Goal: Task Accomplishment & Management: Use online tool/utility

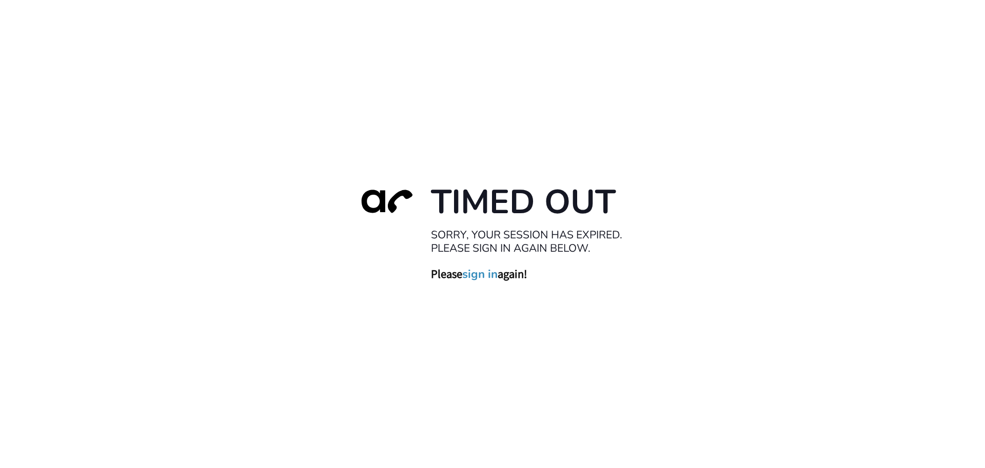
click at [480, 270] on link "sign in" at bounding box center [479, 273] width 35 height 14
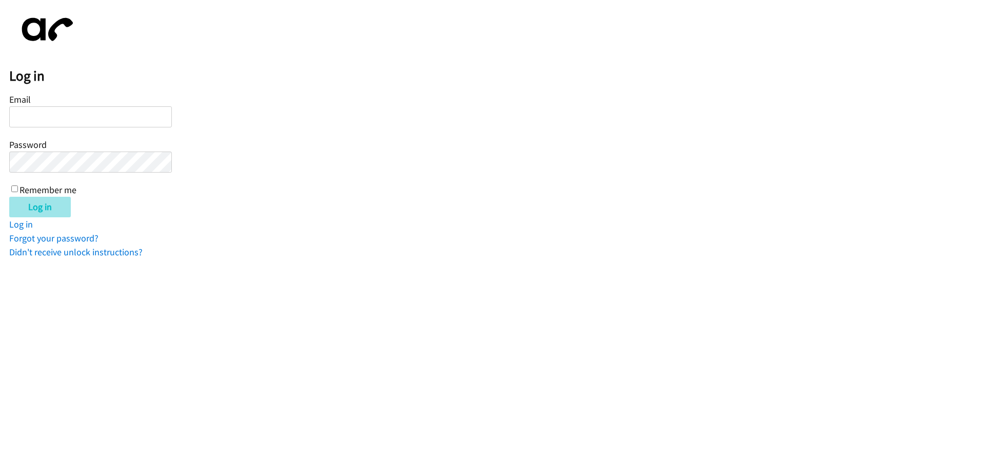
type input "[EMAIL_ADDRESS][DOMAIN_NAME]"
click at [34, 209] on input "Log in" at bounding box center [40, 207] width 62 height 21
